Goal: Task Accomplishment & Management: Use online tool/utility

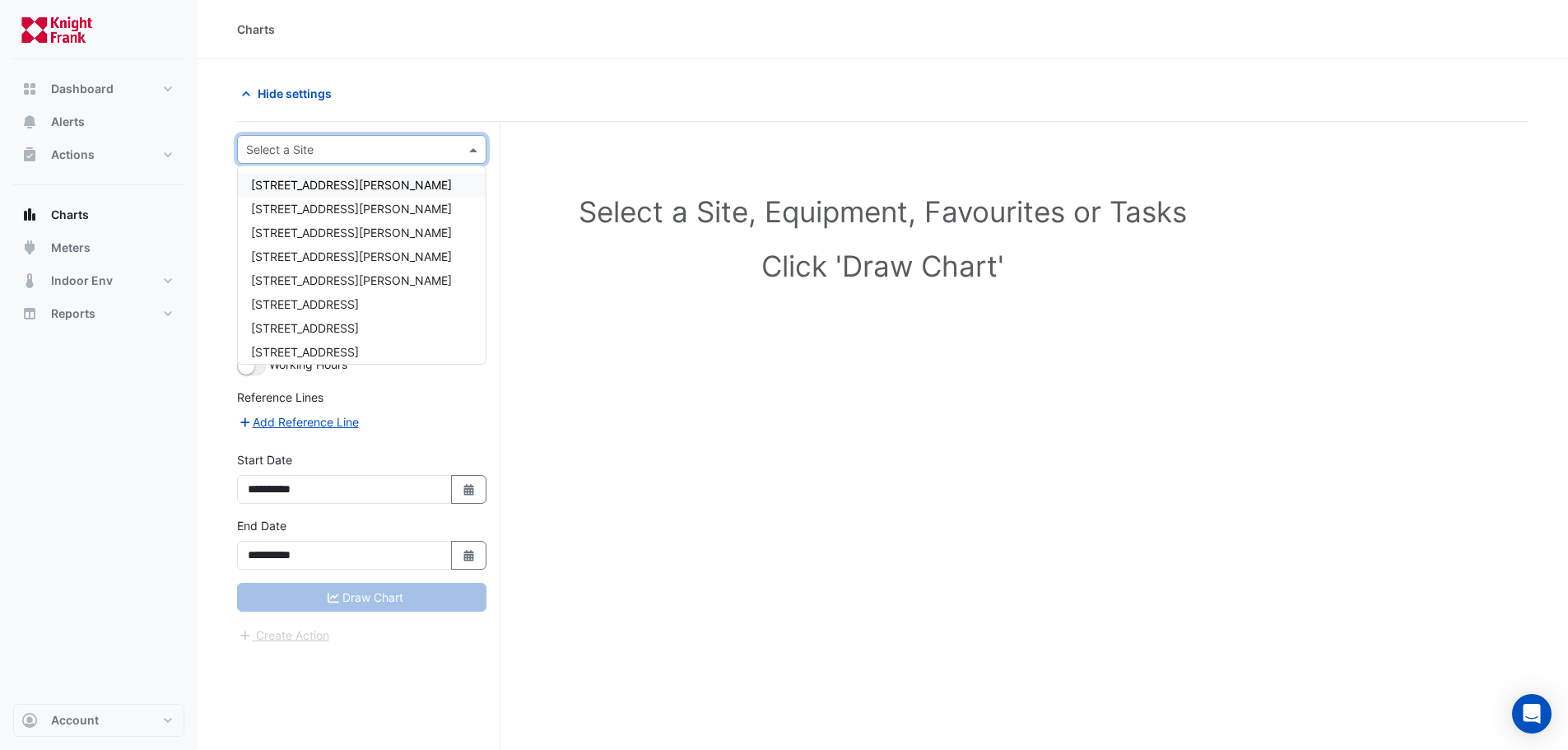
click at [262, 152] on input "text" at bounding box center [346, 150] width 199 height 18
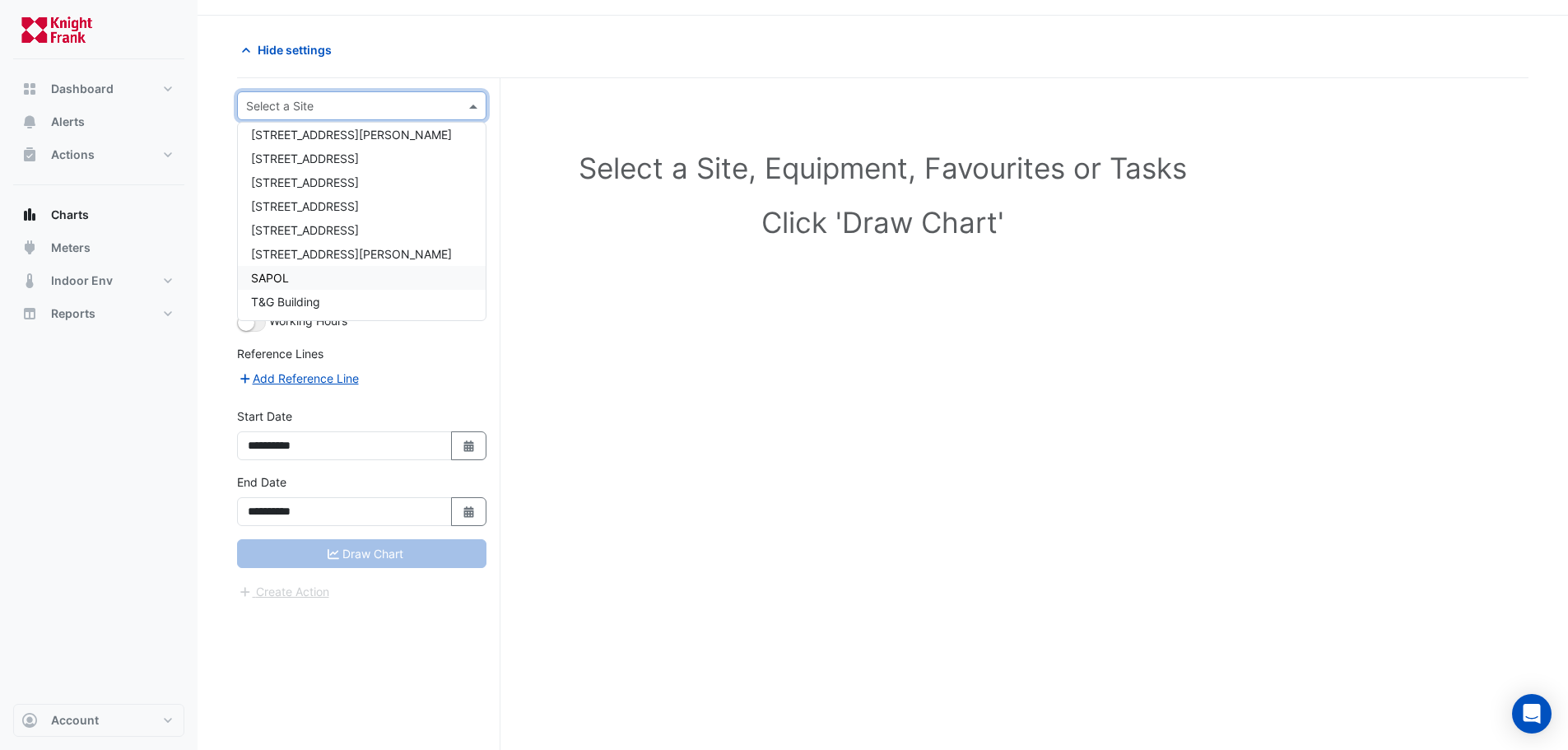
scroll to position [62, 0]
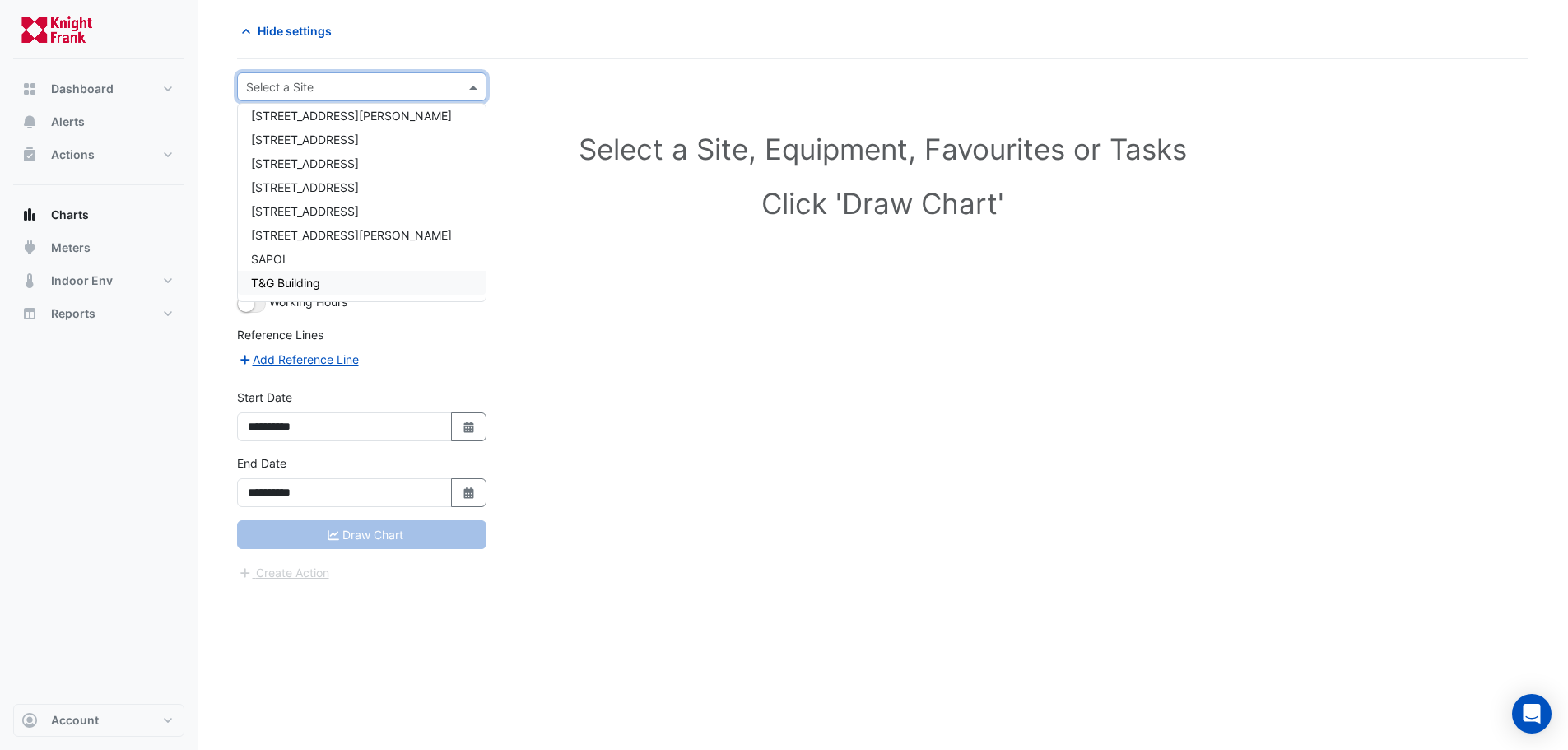
click at [325, 287] on div "T&G Building" at bounding box center [361, 282] width 247 height 24
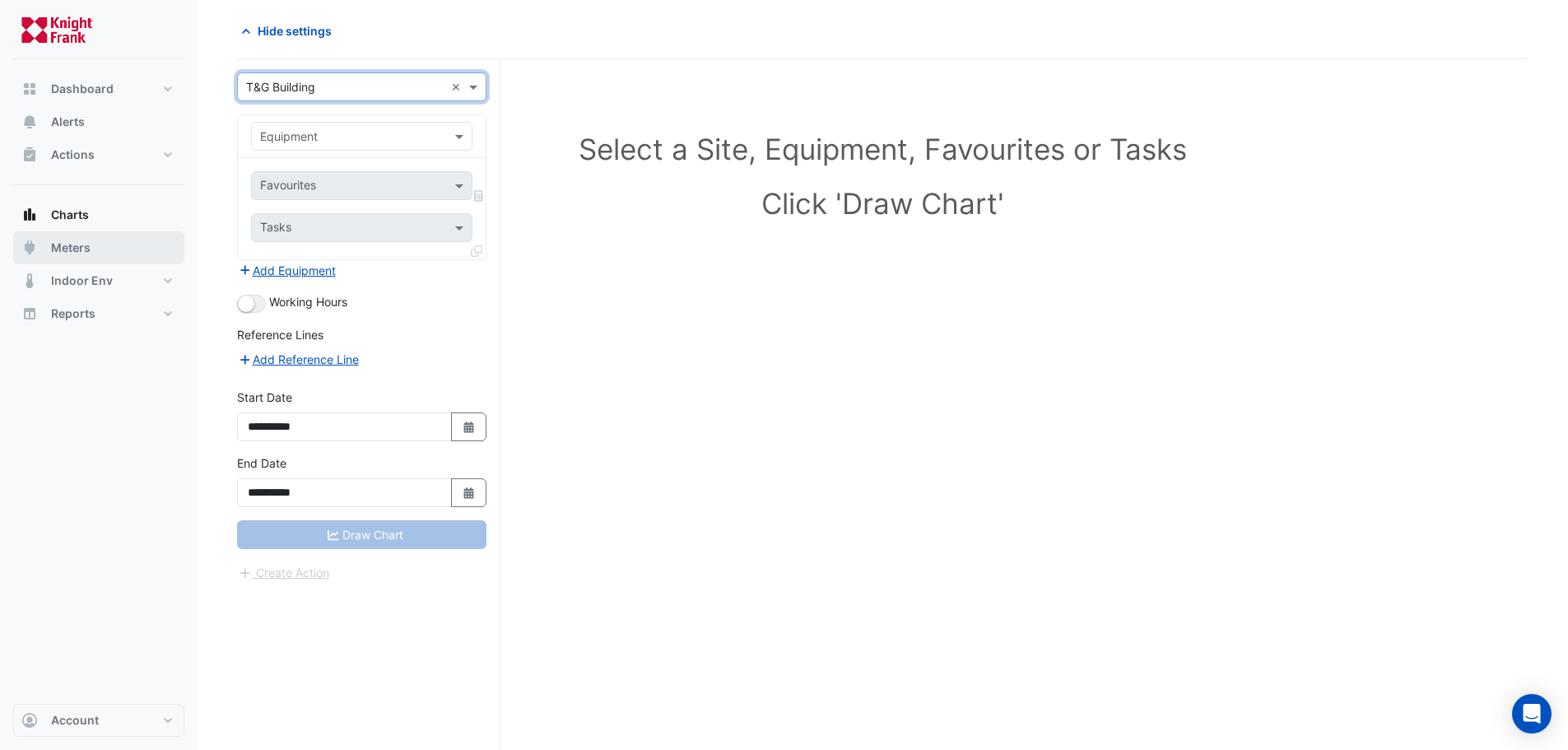
click at [66, 246] on span "Meters" at bounding box center [70, 247] width 40 height 17
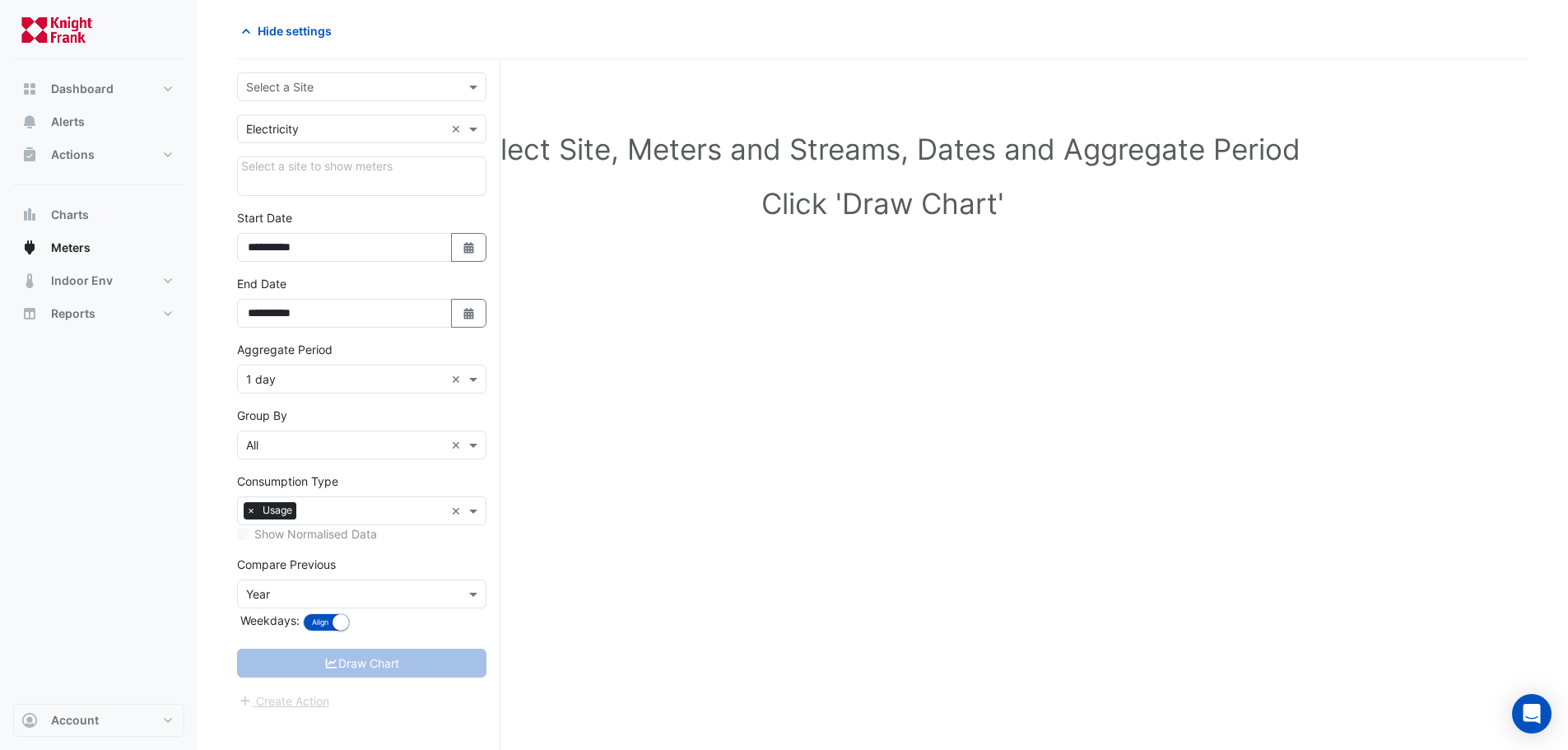
click at [310, 88] on input "text" at bounding box center [346, 88] width 199 height 18
type input "*****"
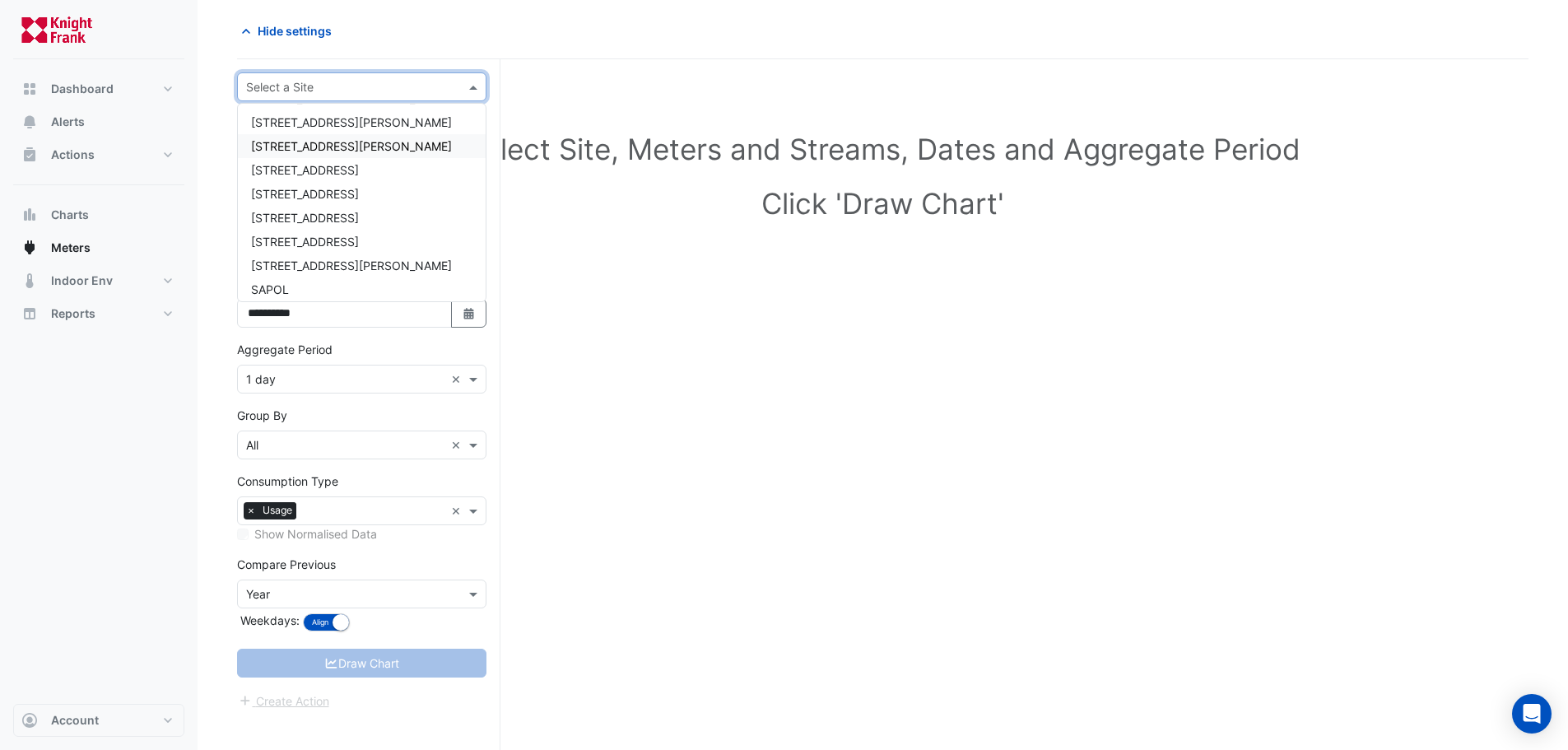
scroll to position [102, 0]
click at [348, 279] on div "T&G Building" at bounding box center [361, 282] width 247 height 24
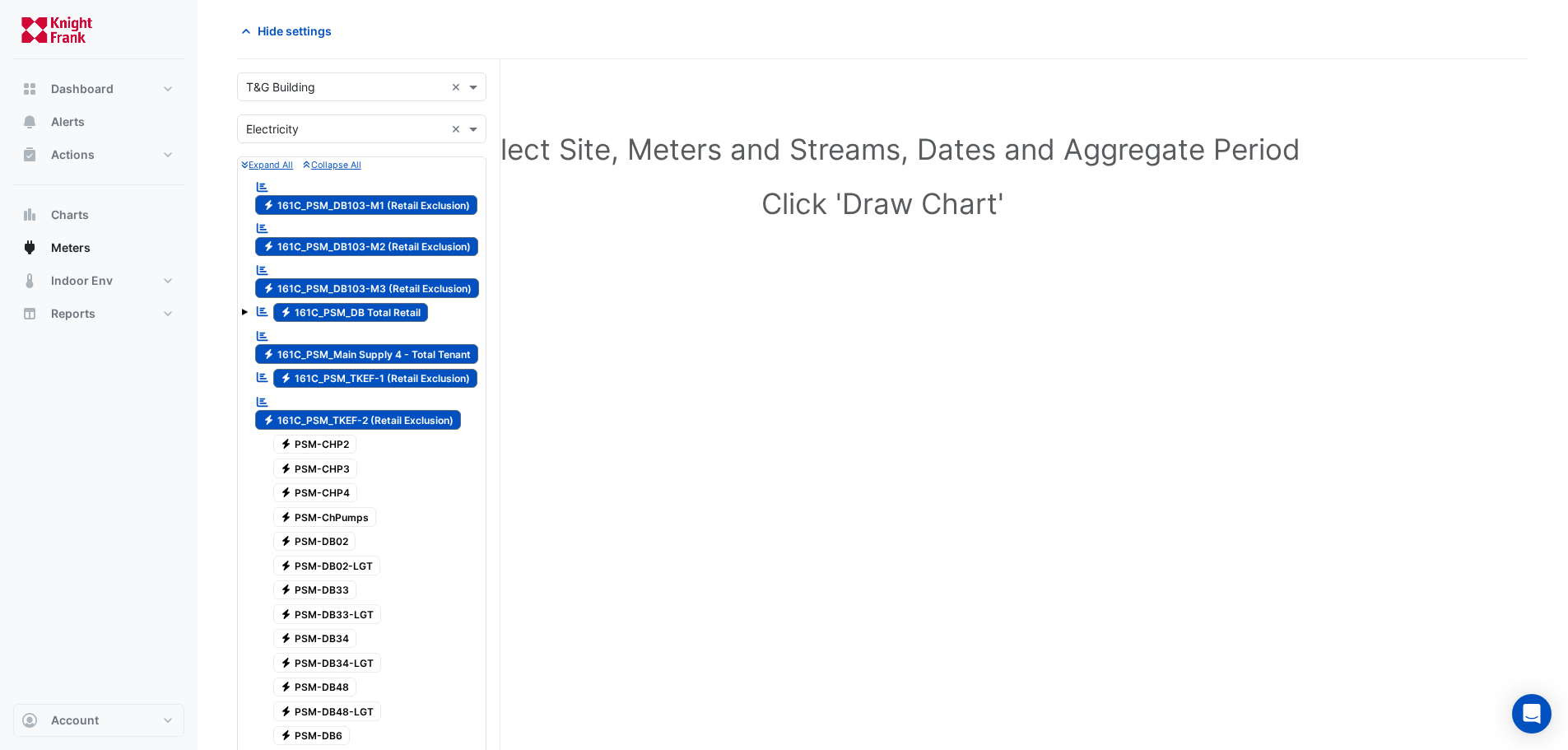
click at [363, 358] on span "Electricity 161C_PSM_Main Supply 4 - Total Tenant" at bounding box center [366, 354] width 223 height 19
click at [363, 386] on span "Electricity 161C_PSM_TKEF-1 (Retail Exclusion)" at bounding box center [376, 379] width 205 height 19
click at [362, 410] on span "Electricity 161C_PSM_TKEF-2 (Retail Exclusion)" at bounding box center [357, 420] width 205 height 19
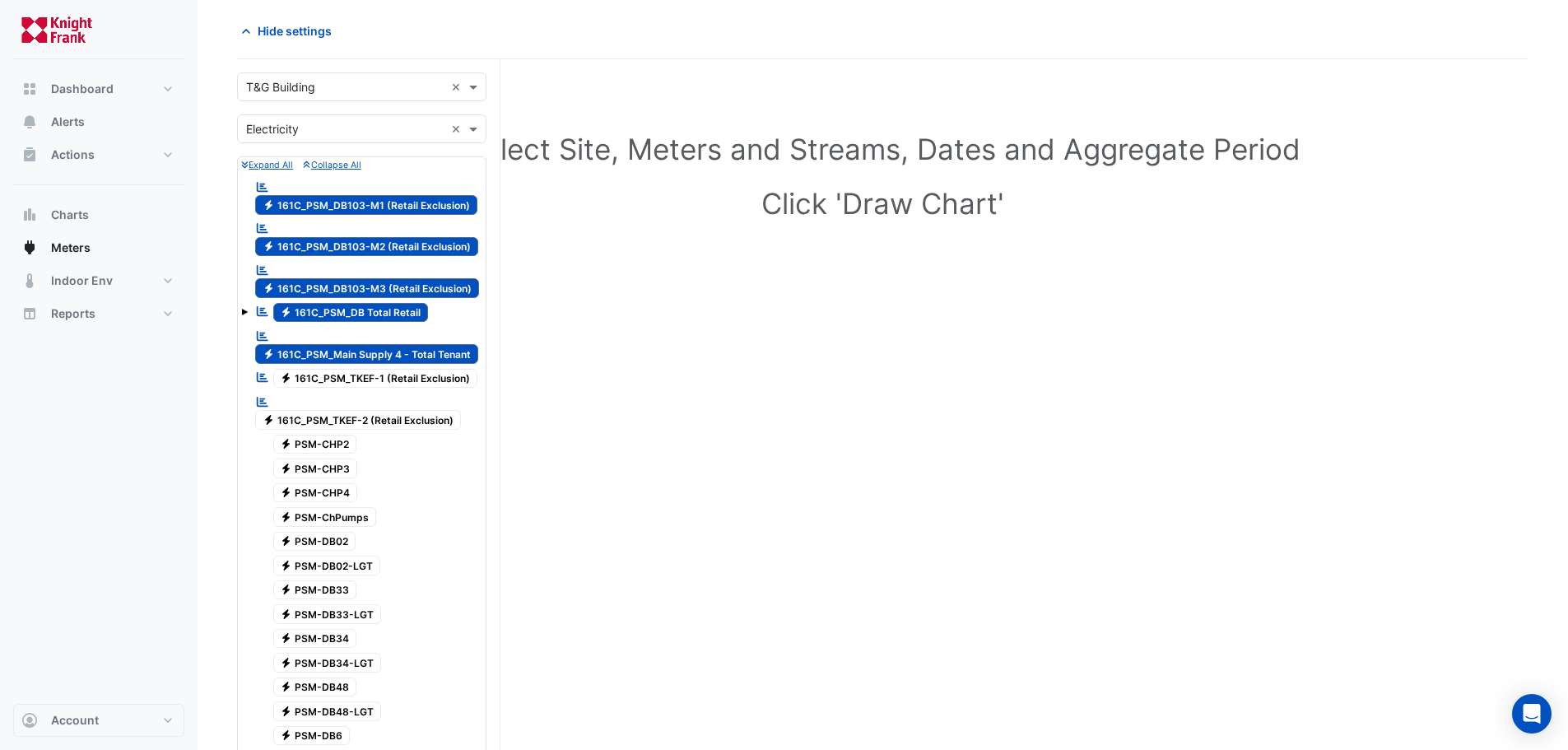
drag, startPoint x: 354, startPoint y: 306, endPoint x: 354, endPoint y: 297, distance: 9.0
click at [353, 306] on span "Electricity 161C_PSM_DB Total Retail" at bounding box center [352, 313] width 156 height 19
click at [355, 291] on span "Electricity 161C_PSM_DB103-M3 (Retail Exclusion)" at bounding box center [367, 288] width 224 height 19
click at [357, 230] on div "Reportable Electricity 161C_PSM_DB103-M2 (Retail Exclusion)" at bounding box center [366, 238] width 231 height 40
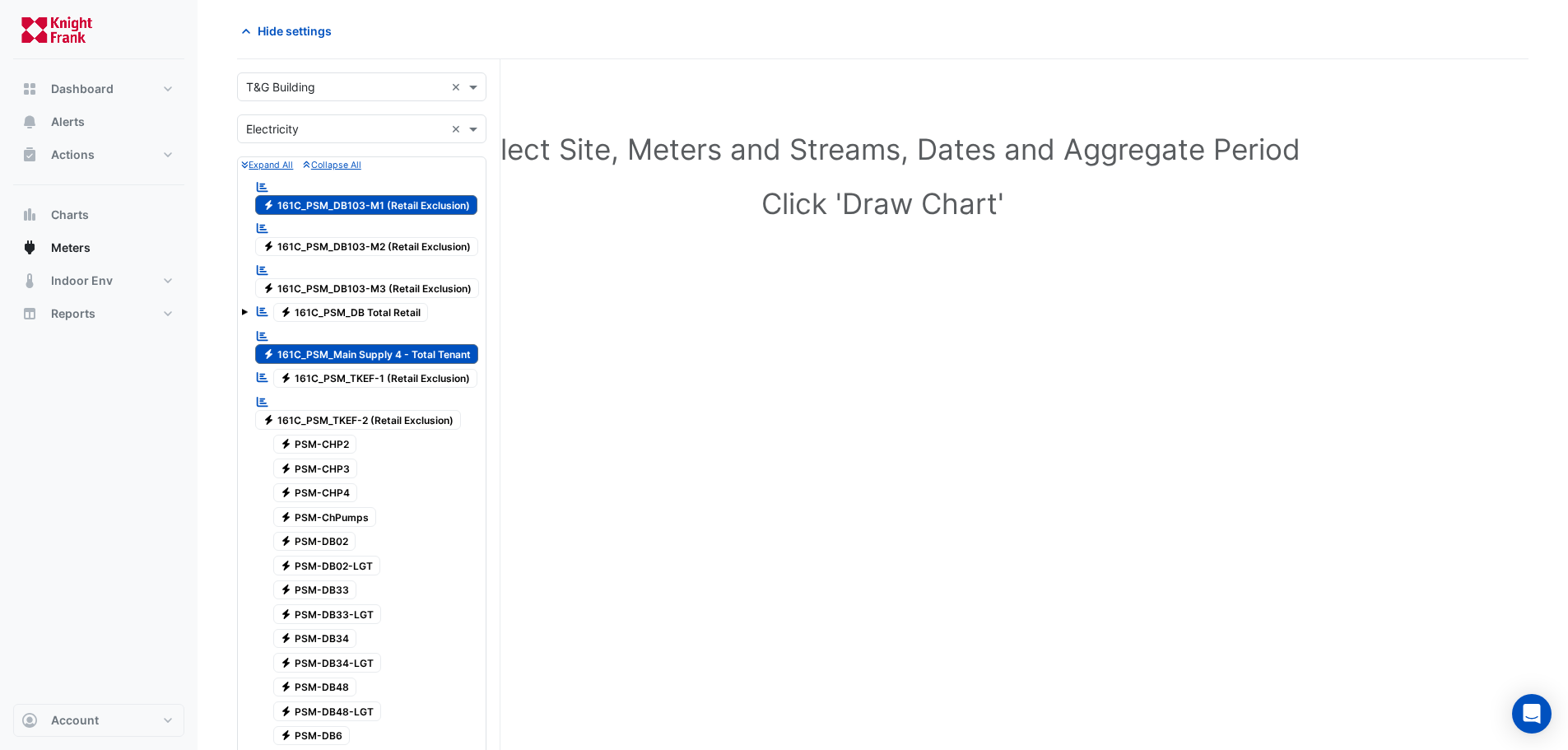
click at [360, 206] on span "Electricity 161C_PSM_DB103-M1 (Retail Exclusion)" at bounding box center [366, 205] width 222 height 19
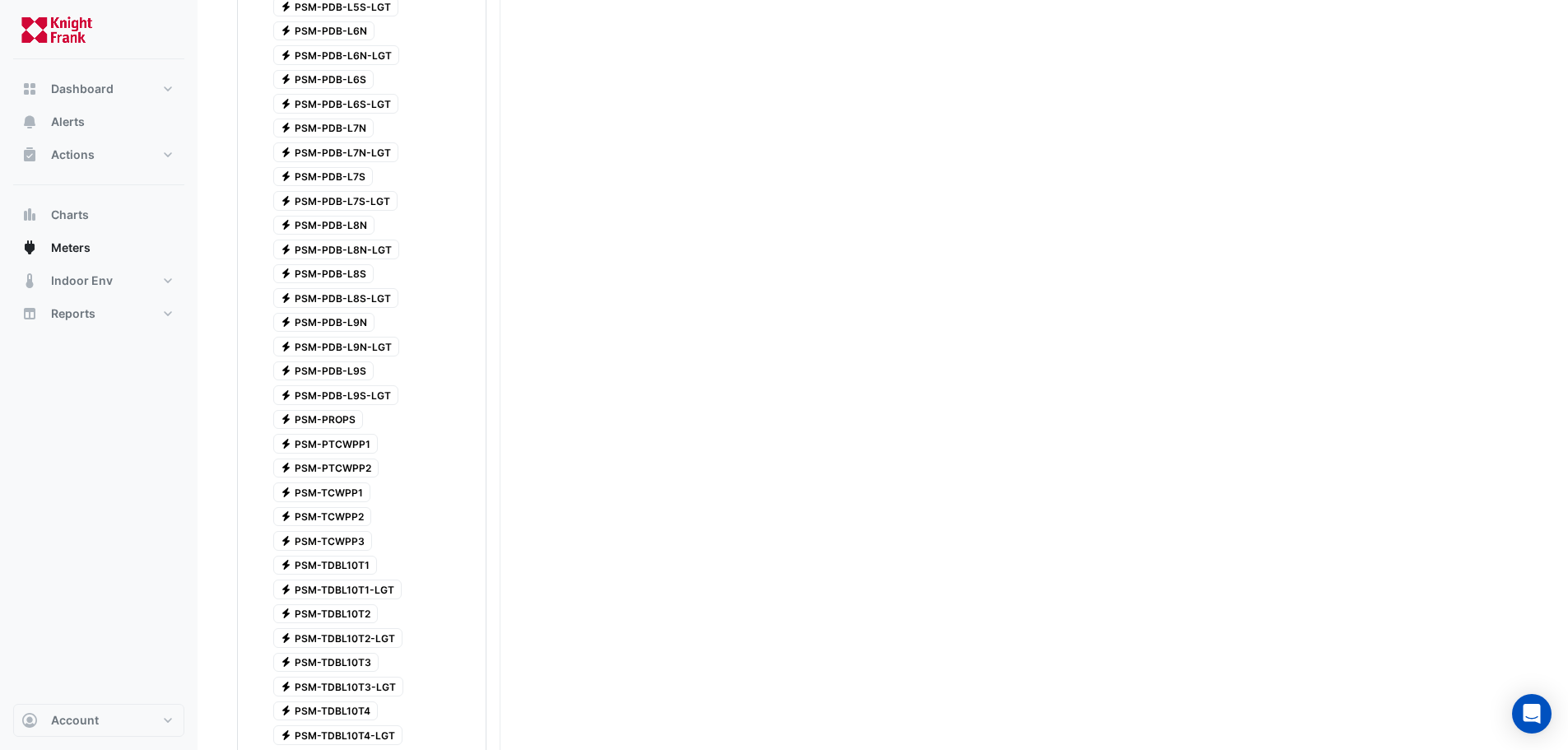
scroll to position [1791, 0]
click at [348, 454] on span "Electricity PSM-PROPS" at bounding box center [318, 464] width 91 height 19
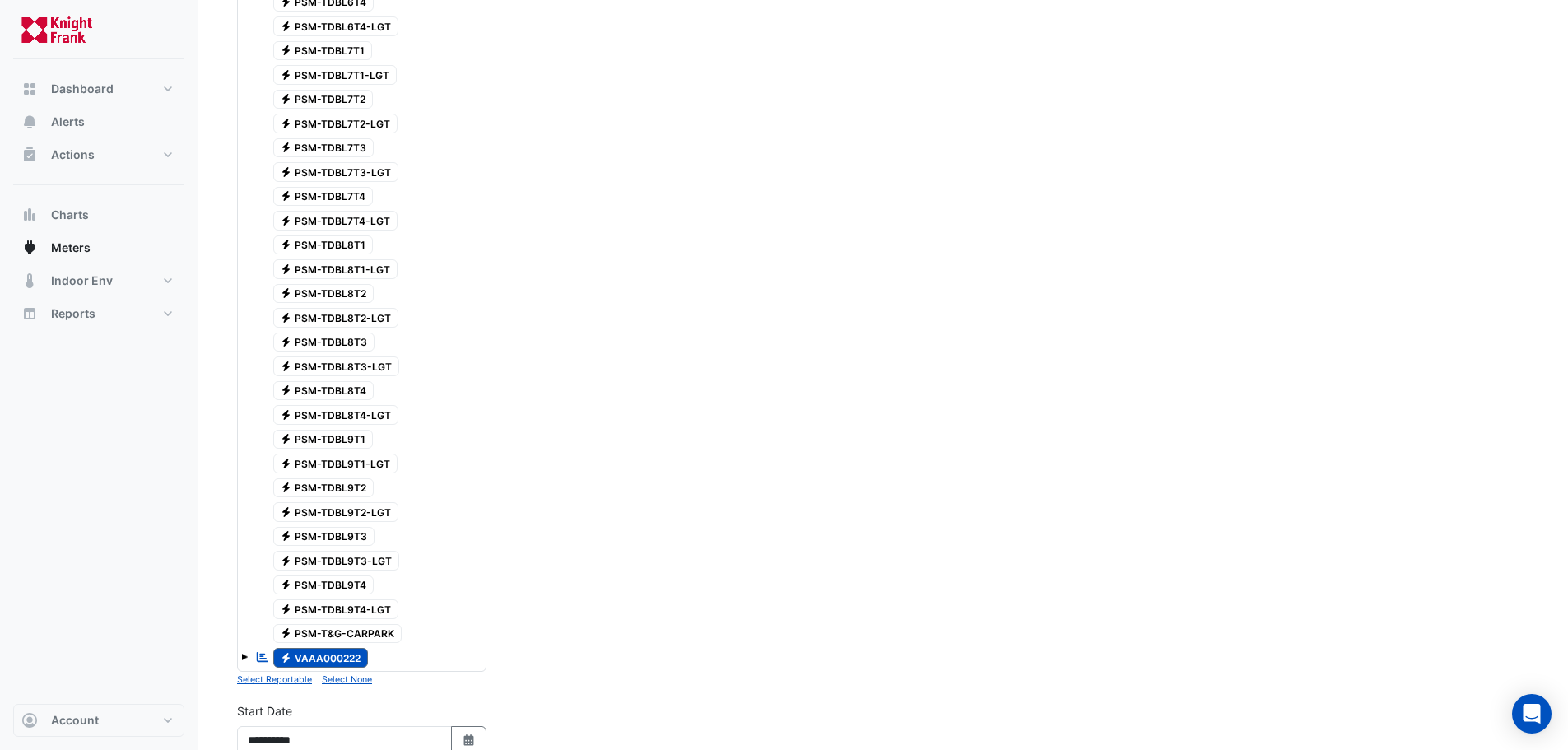
scroll to position [3520, 0]
click at [312, 619] on span "Electricity PSM-T&G-CARPARK" at bounding box center [338, 629] width 130 height 19
click at [242, 650] on span at bounding box center [244, 653] width 7 height 7
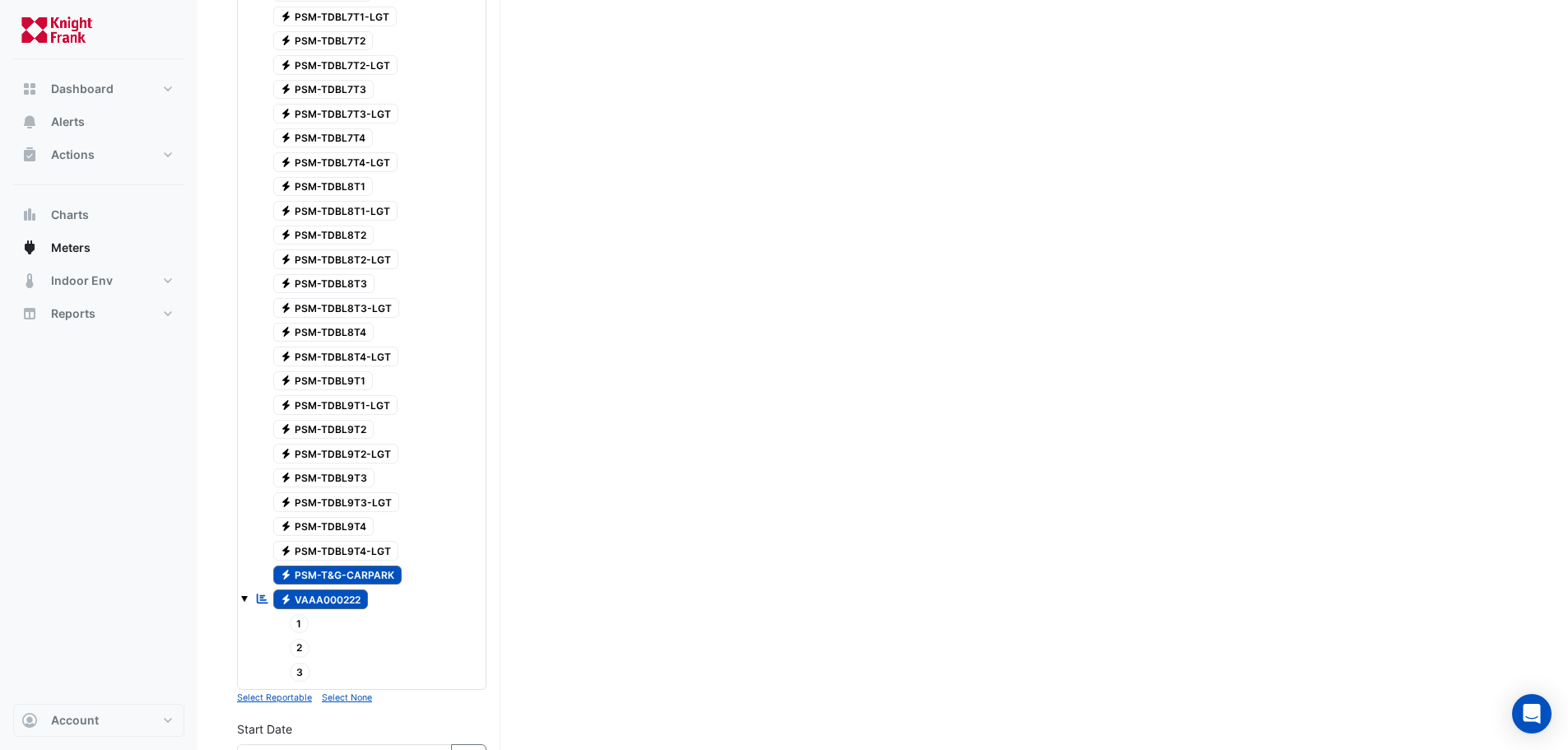
scroll to position [3602, 0]
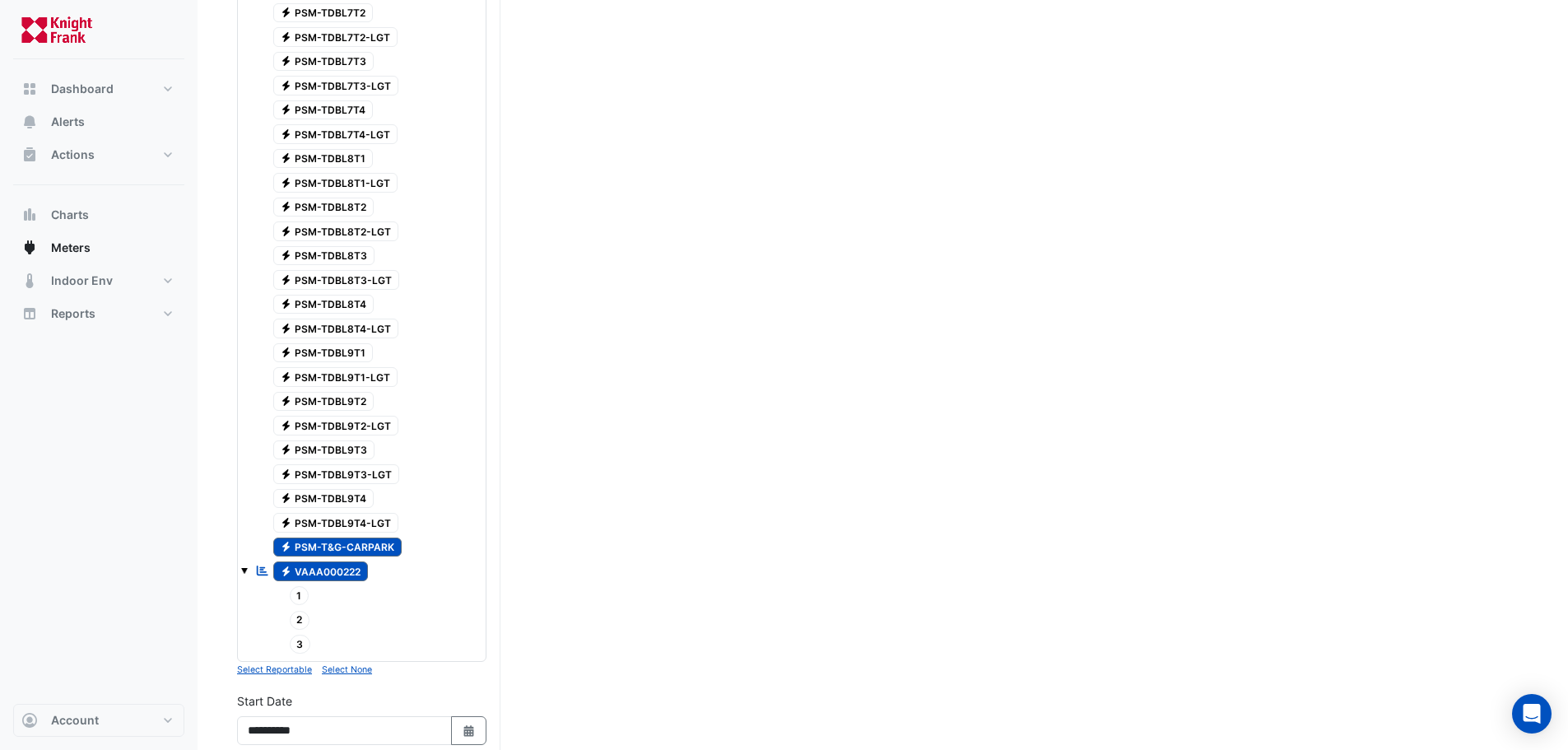
click at [308, 611] on span "2" at bounding box center [299, 619] width 20 height 19
click at [306, 586] on span "1" at bounding box center [299, 595] width 19 height 19
click at [304, 635] on span "3" at bounding box center [300, 644] width 21 height 19
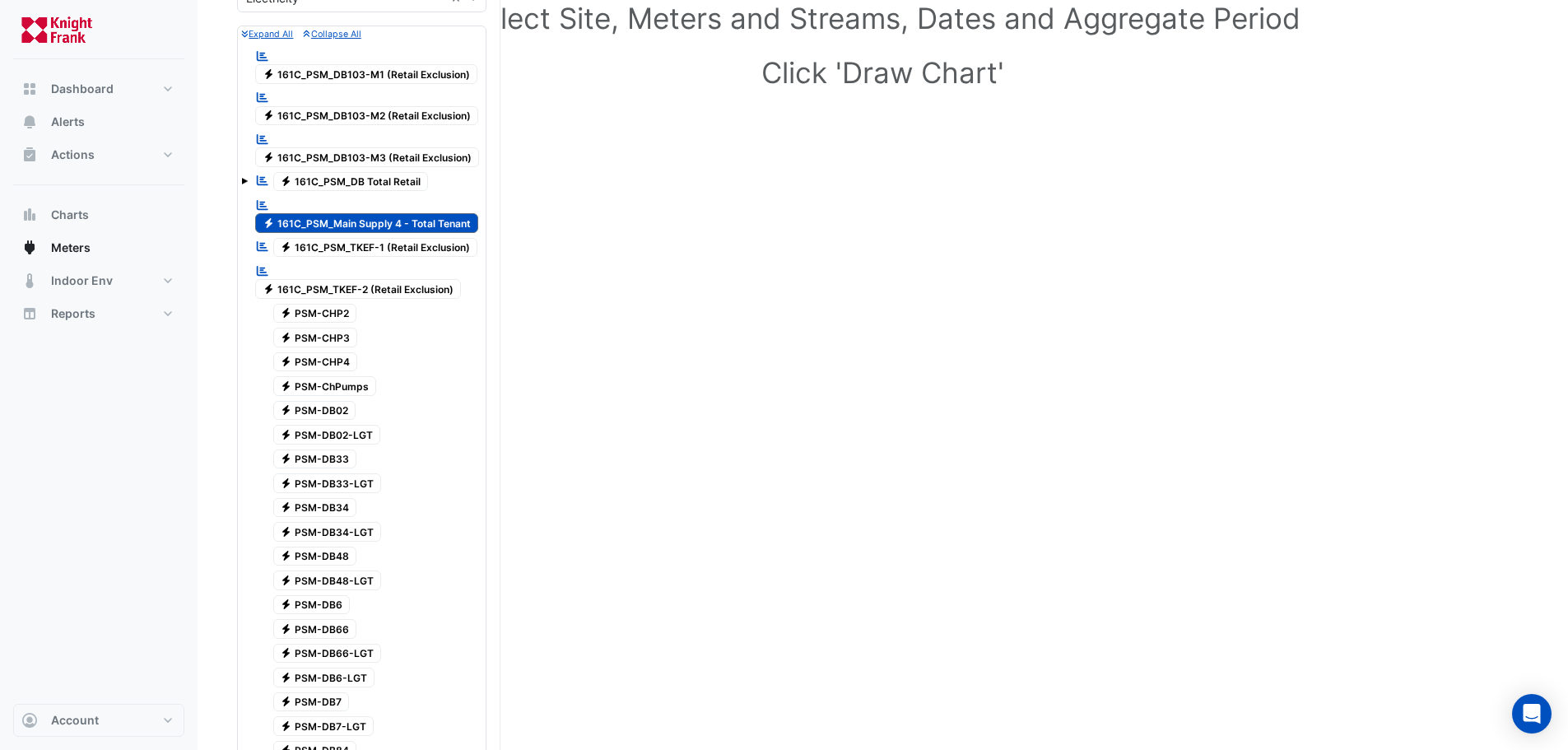
scroll to position [310, 0]
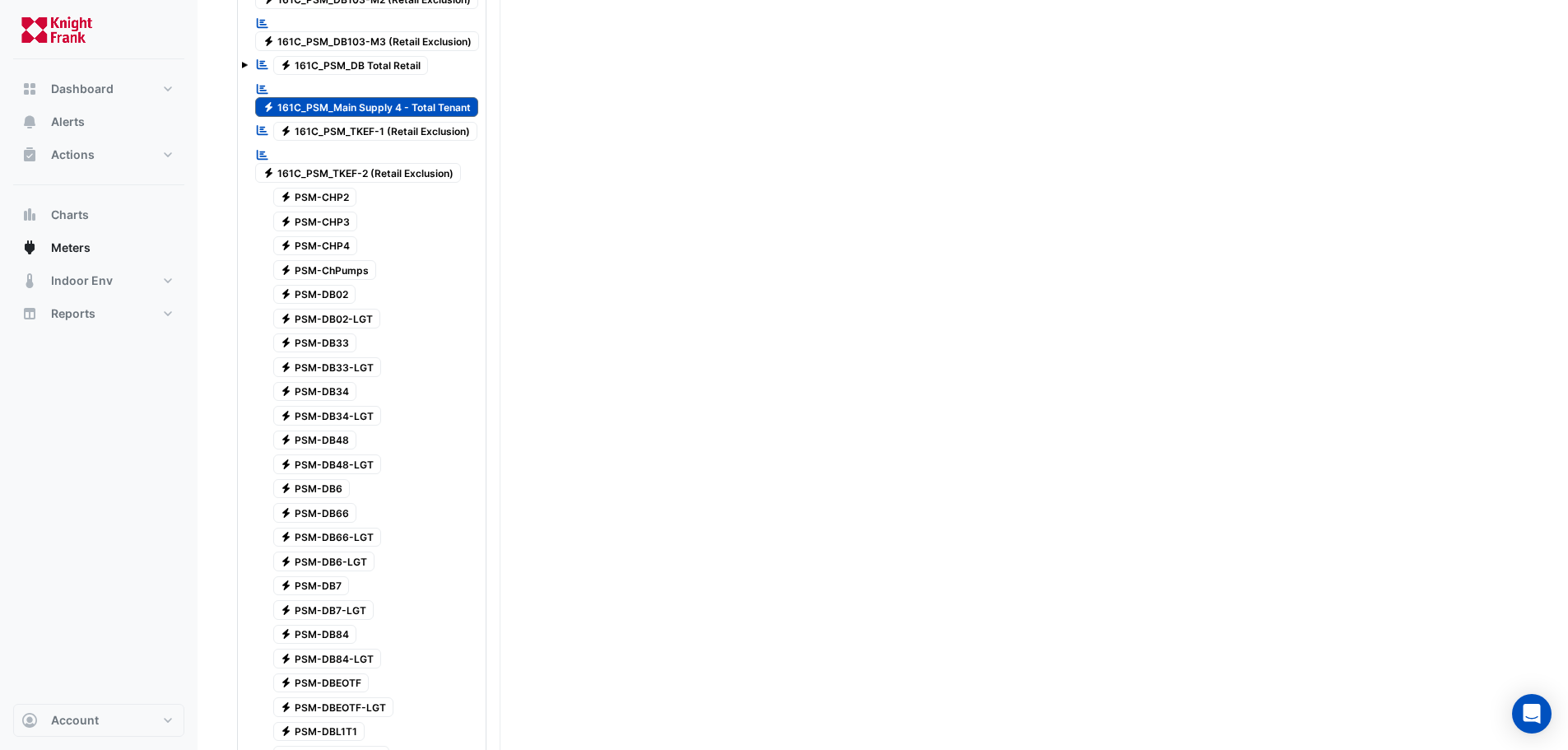
drag, startPoint x: 367, startPoint y: 68, endPoint x: 354, endPoint y: 68, distance: 13.0
click at [354, 68] on span "Electricity 161C_PSM_DB Total Retail" at bounding box center [352, 65] width 156 height 19
click at [244, 66] on span at bounding box center [244, 64] width 7 height 7
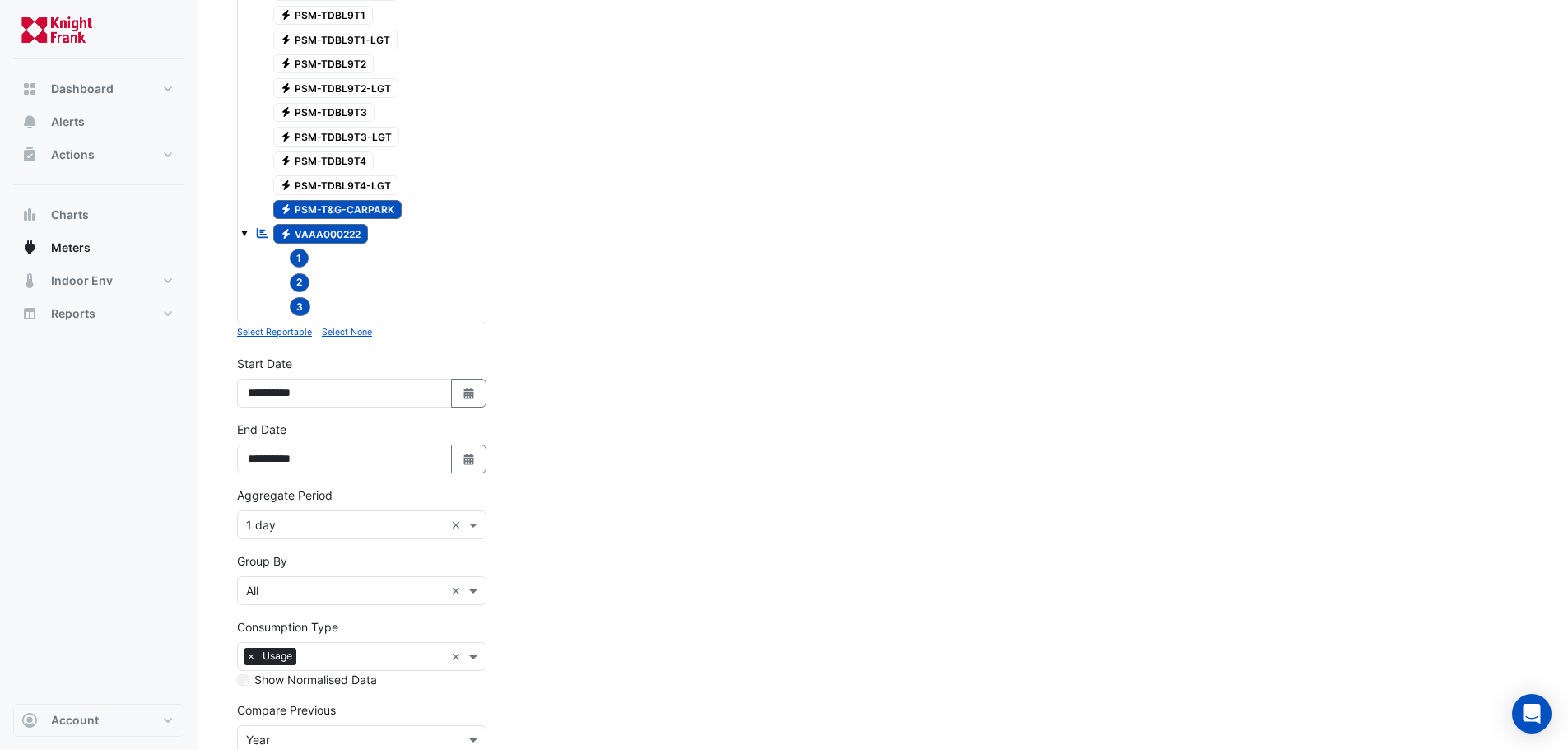
scroll to position [4115, 0]
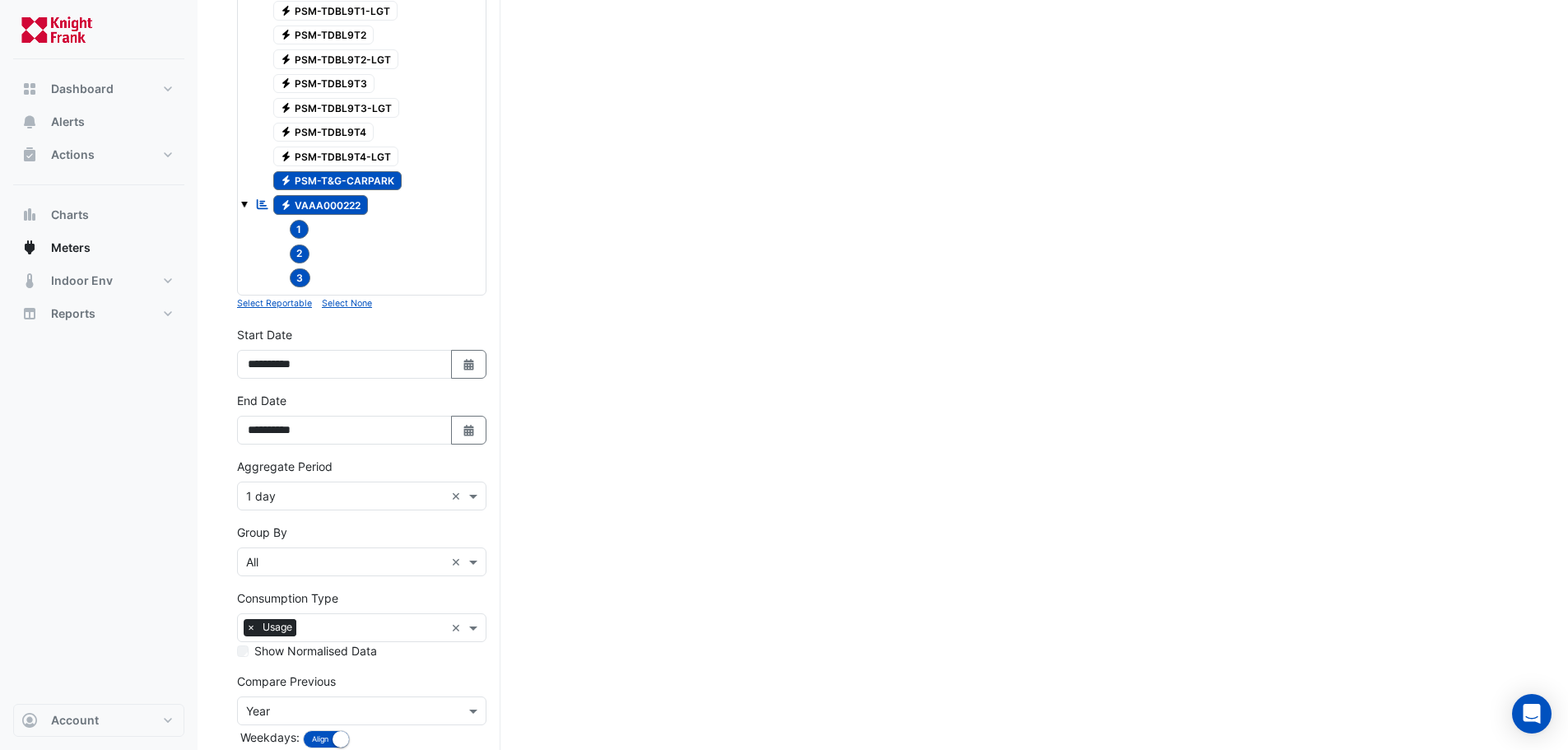
click at [428, 488] on input "text" at bounding box center [346, 497] width 199 height 18
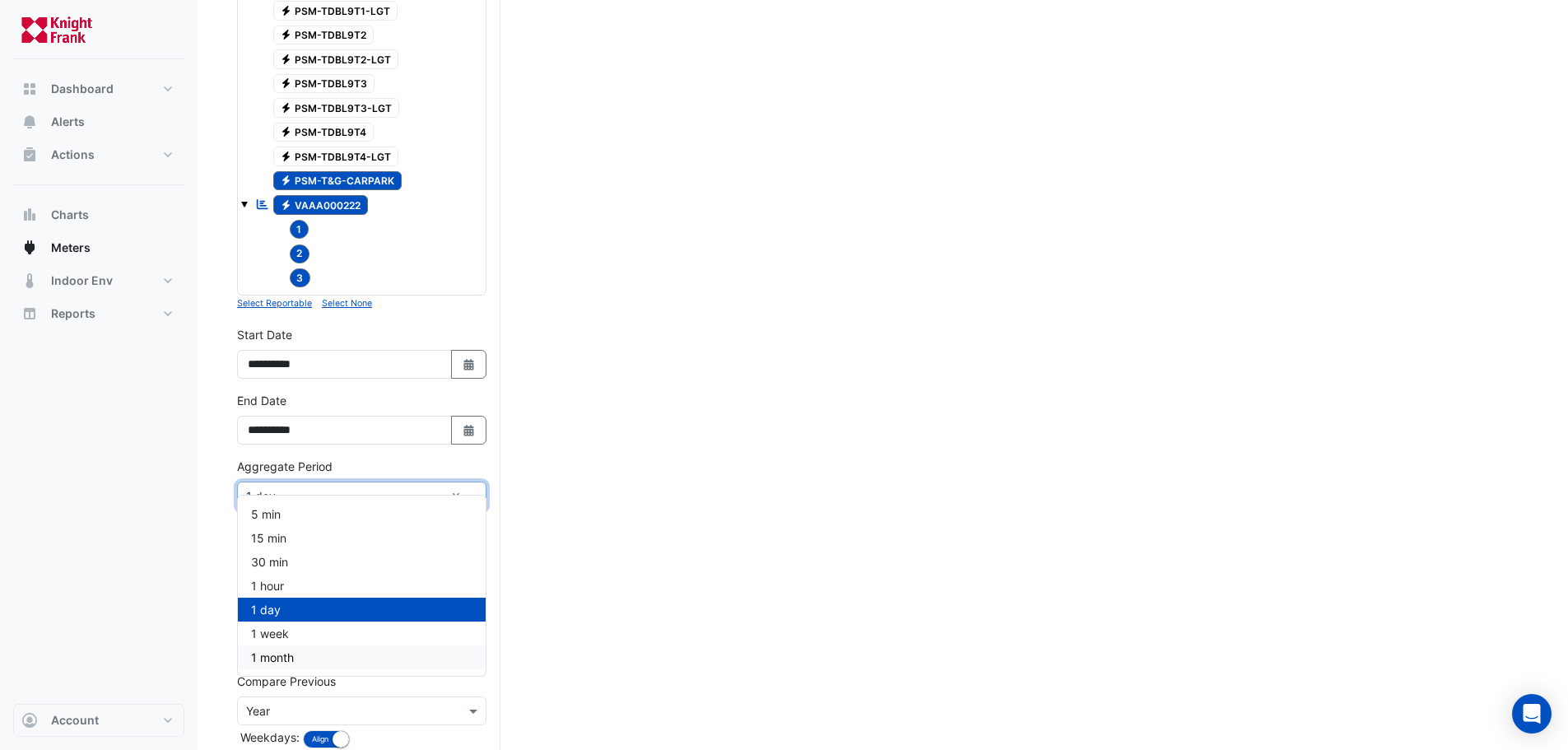
click at [298, 660] on div "1 month" at bounding box center [361, 657] width 247 height 24
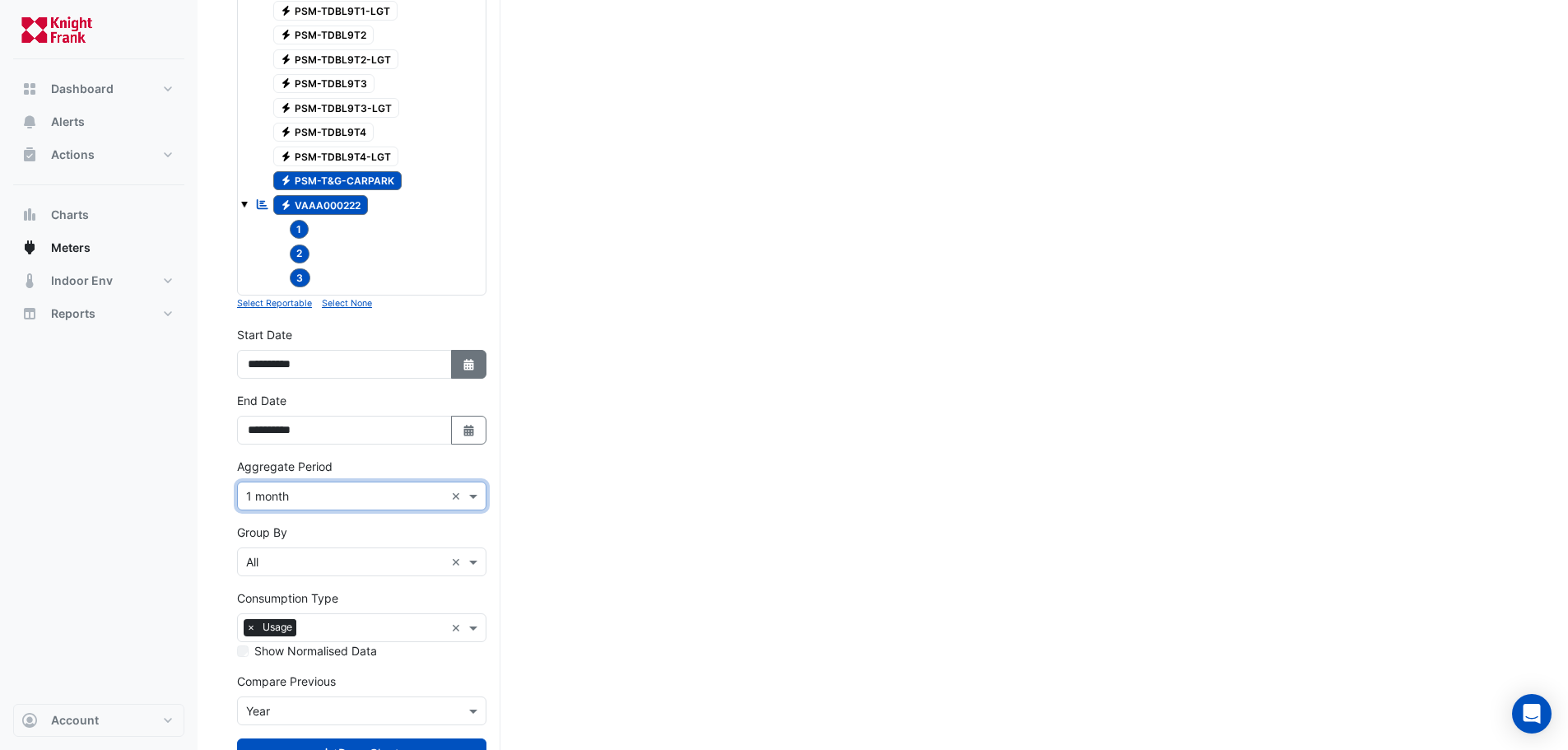
click at [470, 358] on icon "Select Date" at bounding box center [468, 364] width 15 height 12
select select "*"
select select "****"
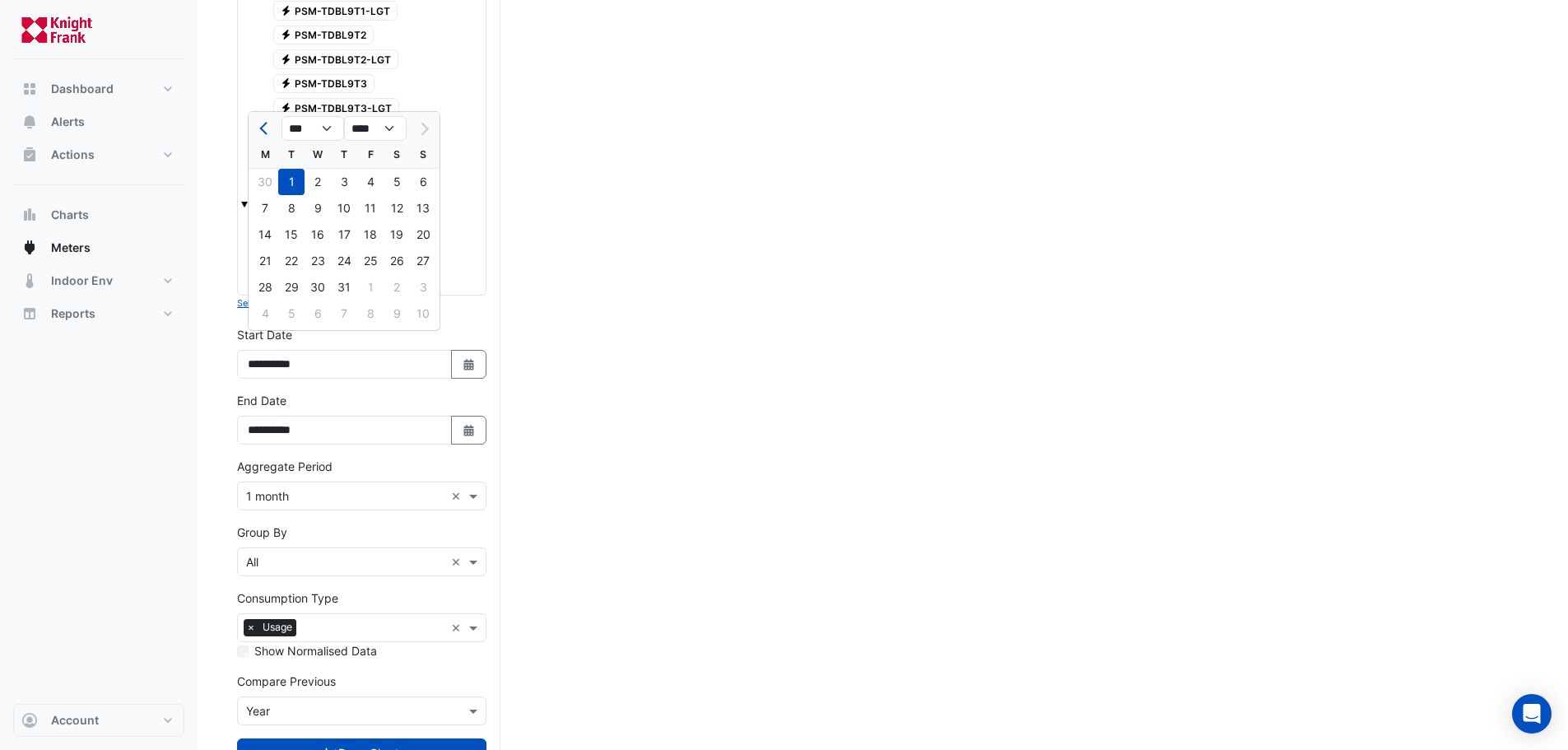
click at [309, 112] on div "*** *** *** *** *** *** *** **** **** **** **** **** **** **** **** **** **** *…" at bounding box center [344, 127] width 191 height 29
click at [308, 131] on select "*** *** *** *** *** *** ***" at bounding box center [313, 128] width 62 height 24
select select "*"
click at [281, 116] on select "*** *** *** *** *** *** ***" at bounding box center [313, 128] width 62 height 24
click at [319, 179] on div "1" at bounding box center [317, 181] width 26 height 26
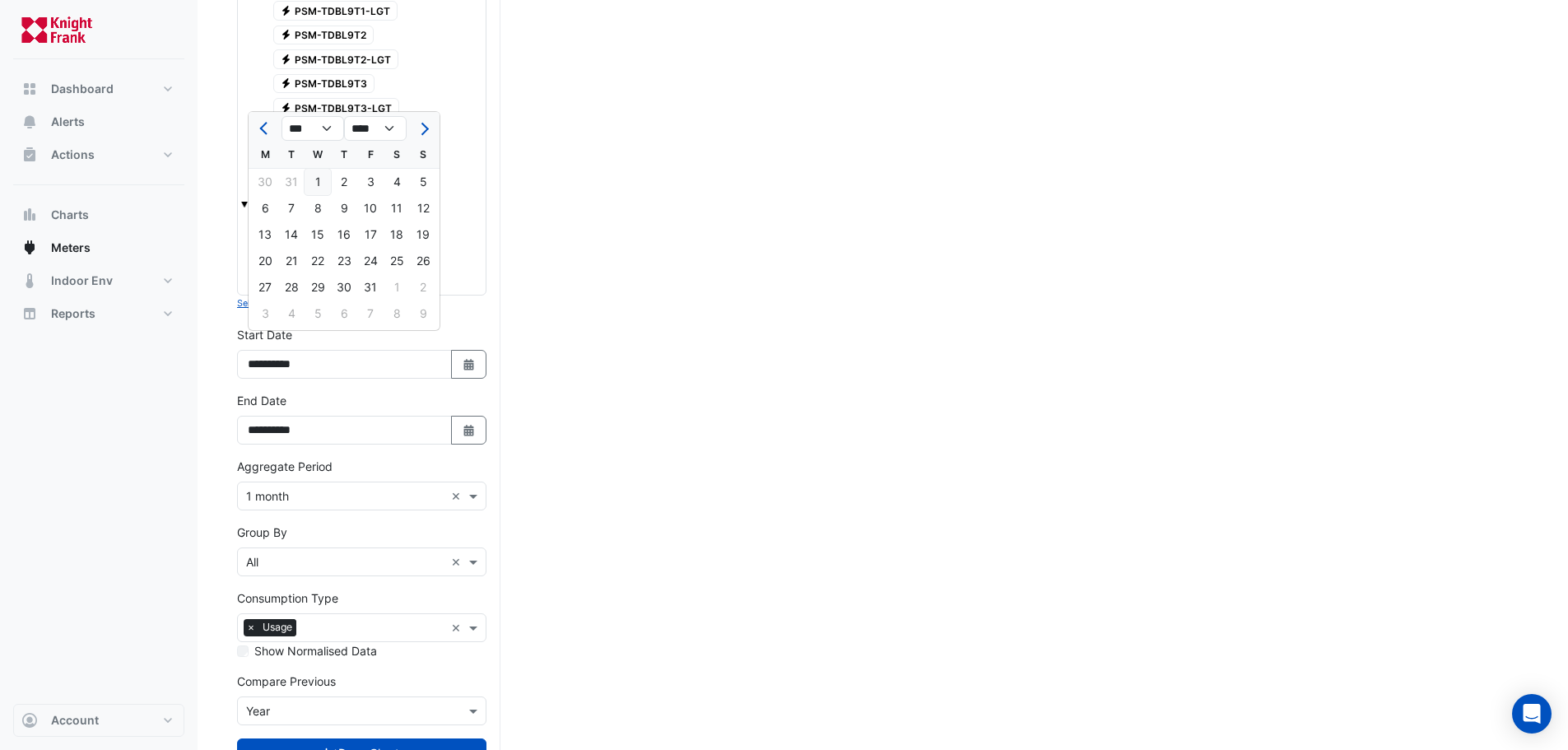
type input "**********"
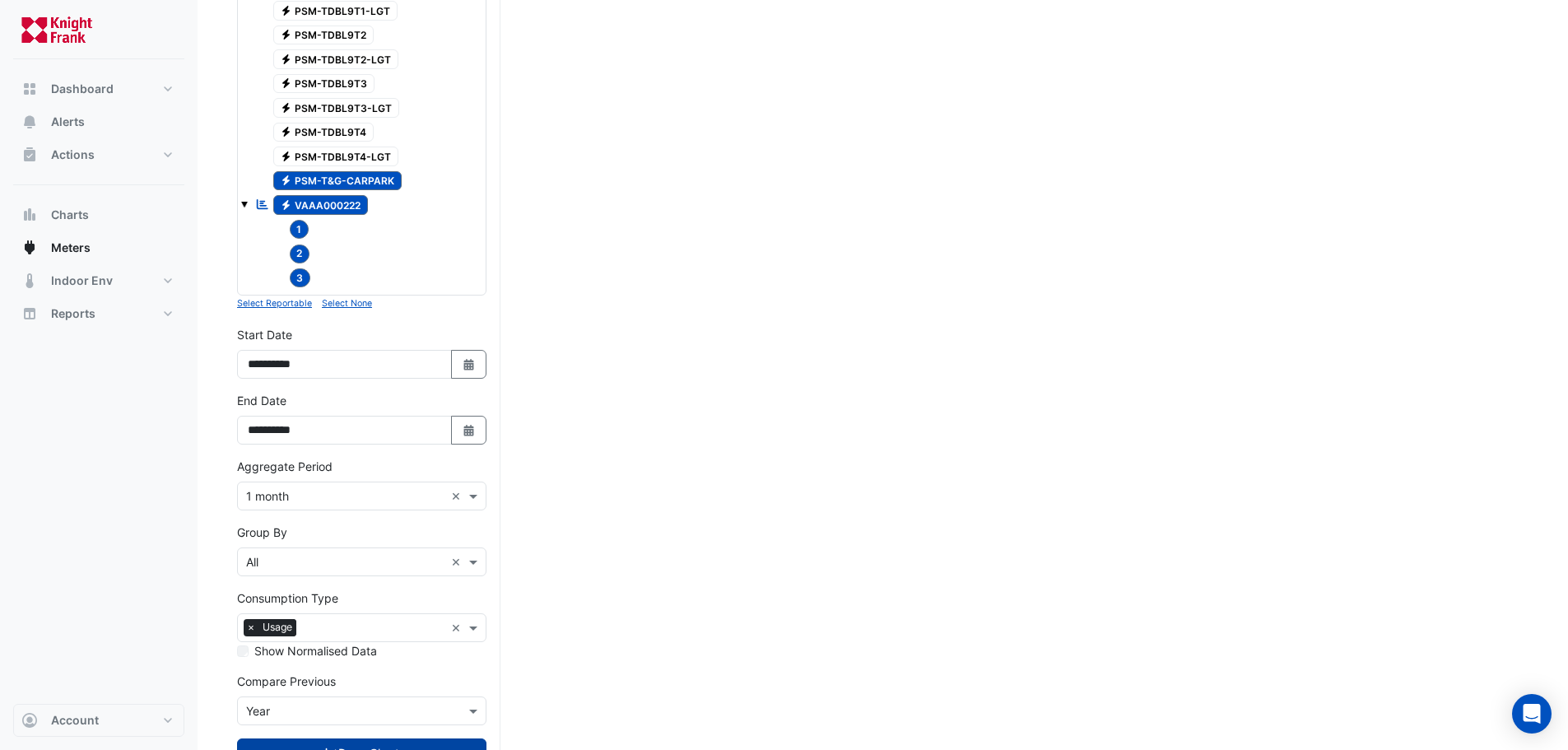
click at [382, 738] on button "Draw Chart" at bounding box center [361, 753] width 249 height 29
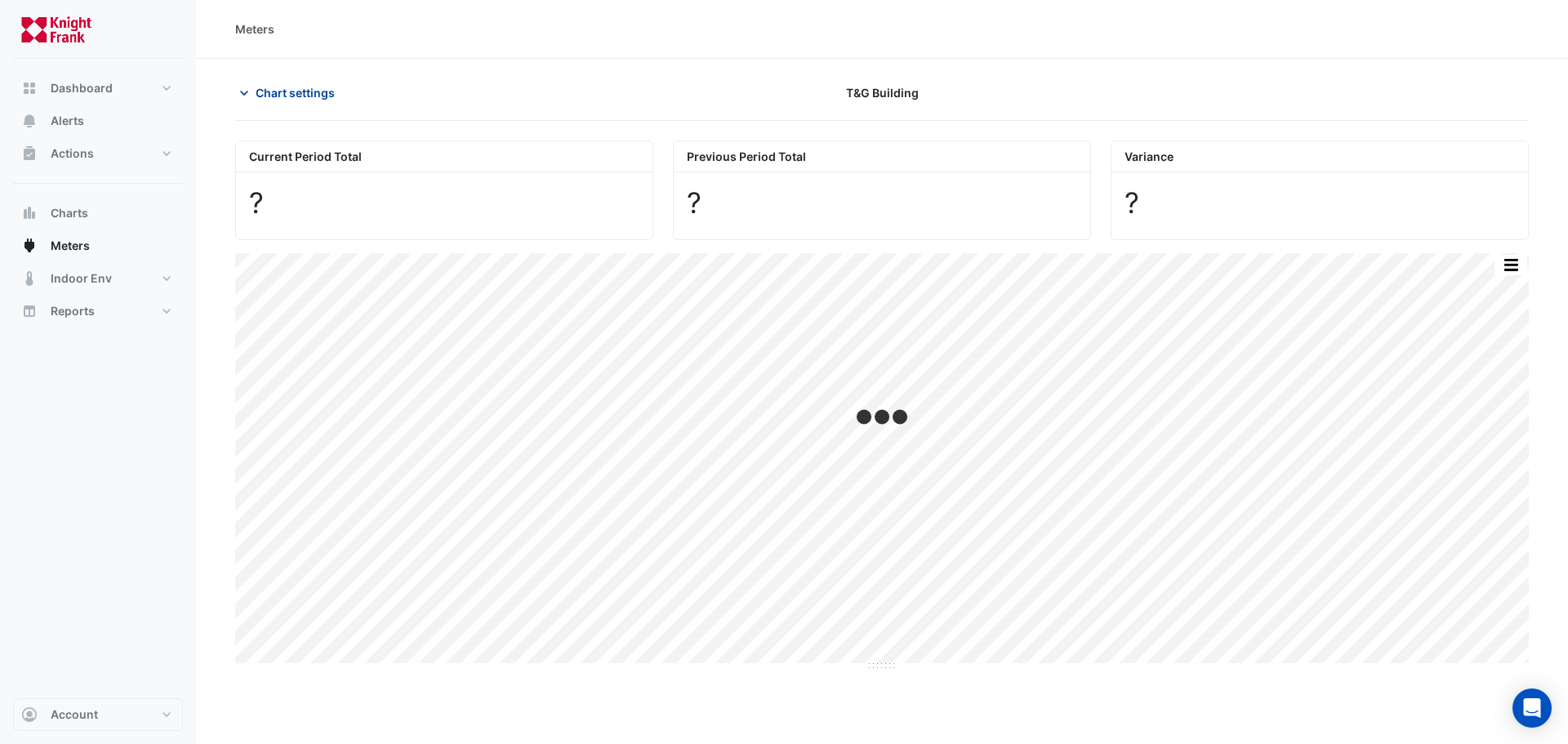
click at [276, 82] on button "Chart settings" at bounding box center [290, 93] width 110 height 29
